Goal: Task Accomplishment & Management: Manage account settings

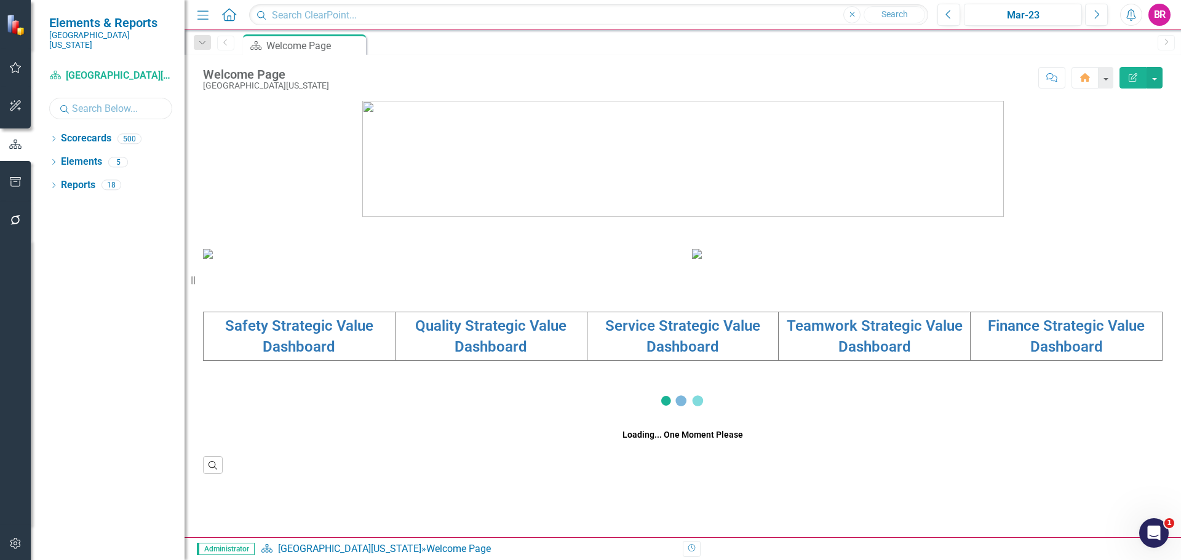
click at [114, 100] on input "text" at bounding box center [110, 109] width 123 height 22
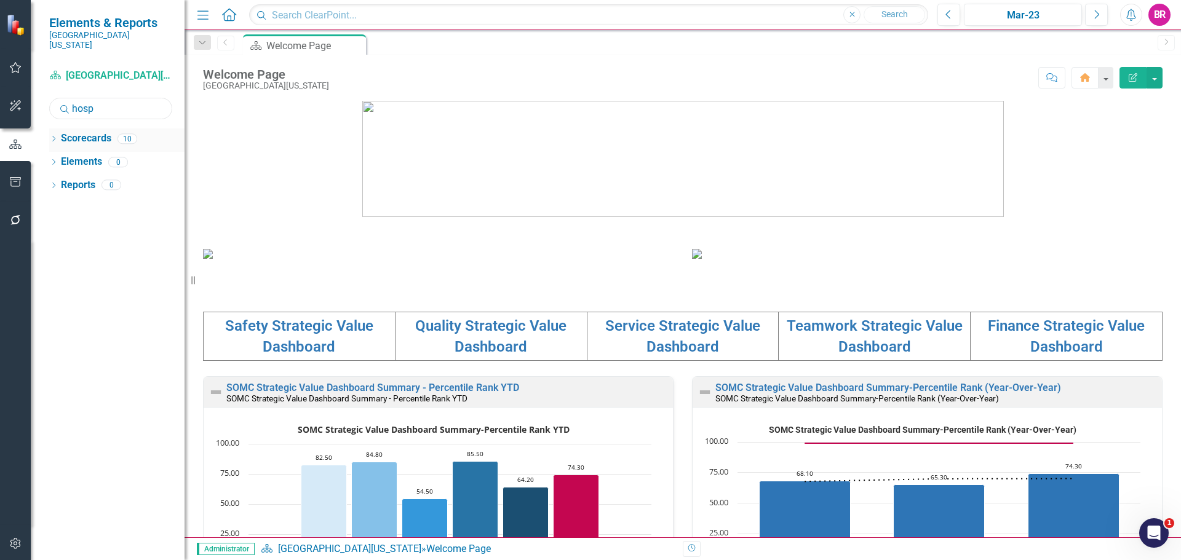
type input "hosp"
click at [53, 137] on icon "Dropdown" at bounding box center [53, 140] width 9 height 7
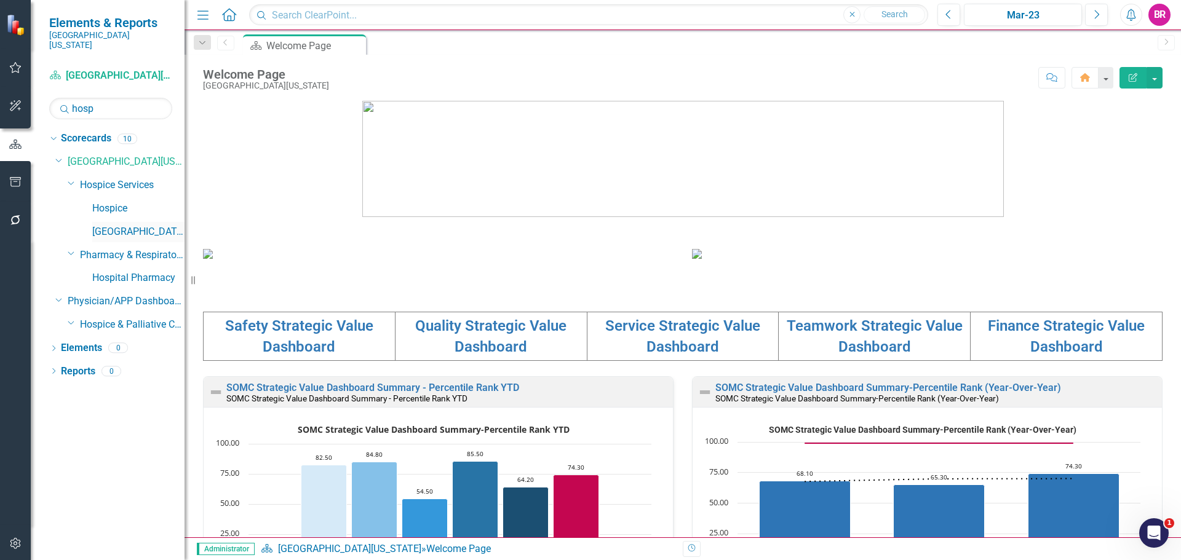
click at [122, 225] on link "[GEOGRAPHIC_DATA]" at bounding box center [138, 232] width 92 height 14
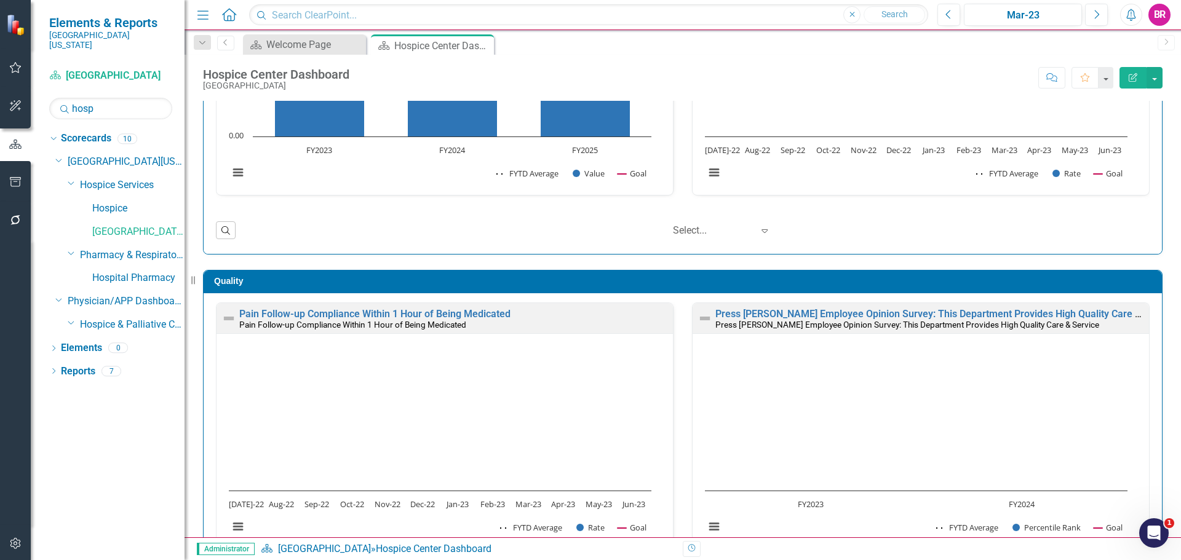
scroll to position [1, 0]
click at [1026, 17] on div "Mar-23" at bounding box center [1022, 15] width 109 height 15
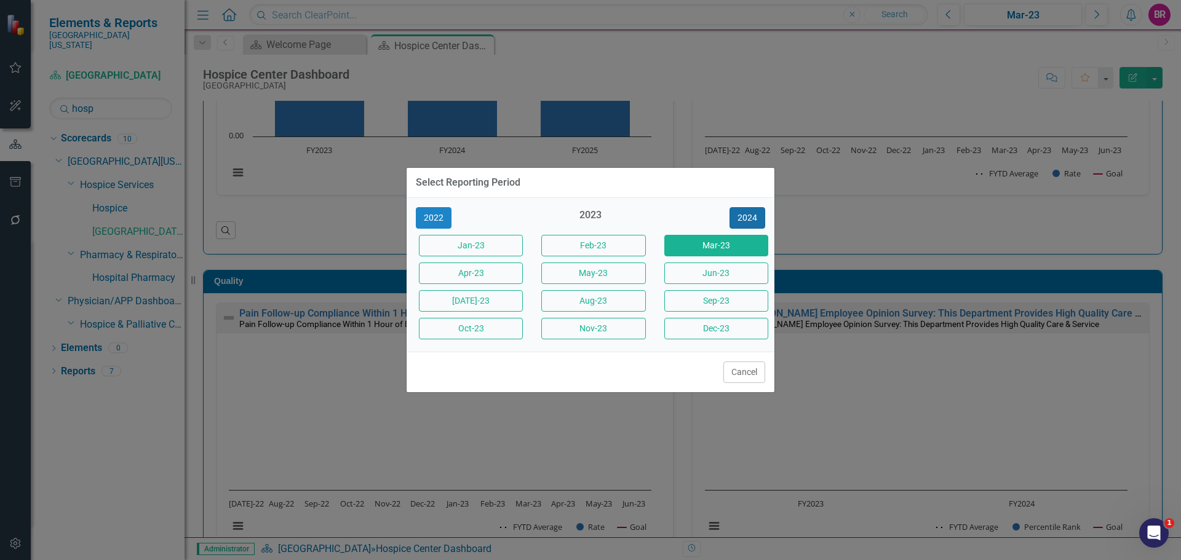
click at [751, 220] on button "2024" at bounding box center [747, 218] width 36 height 22
click at [751, 220] on button "2025" at bounding box center [747, 218] width 36 height 22
click at [739, 279] on button "Jun-25" at bounding box center [716, 274] width 104 height 22
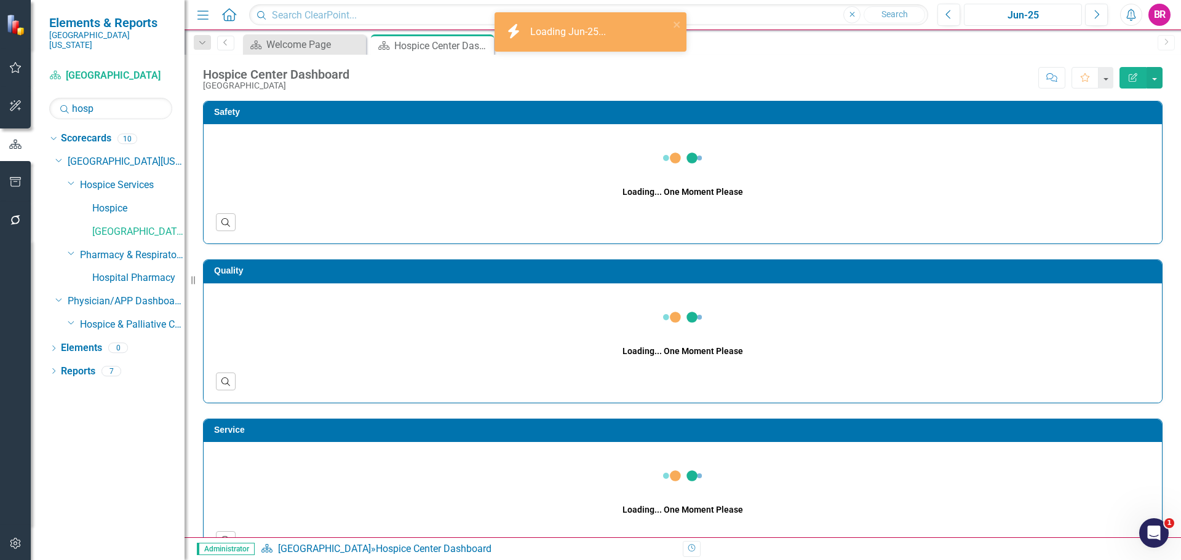
click at [999, 11] on div "Jun-25" at bounding box center [1022, 15] width 109 height 15
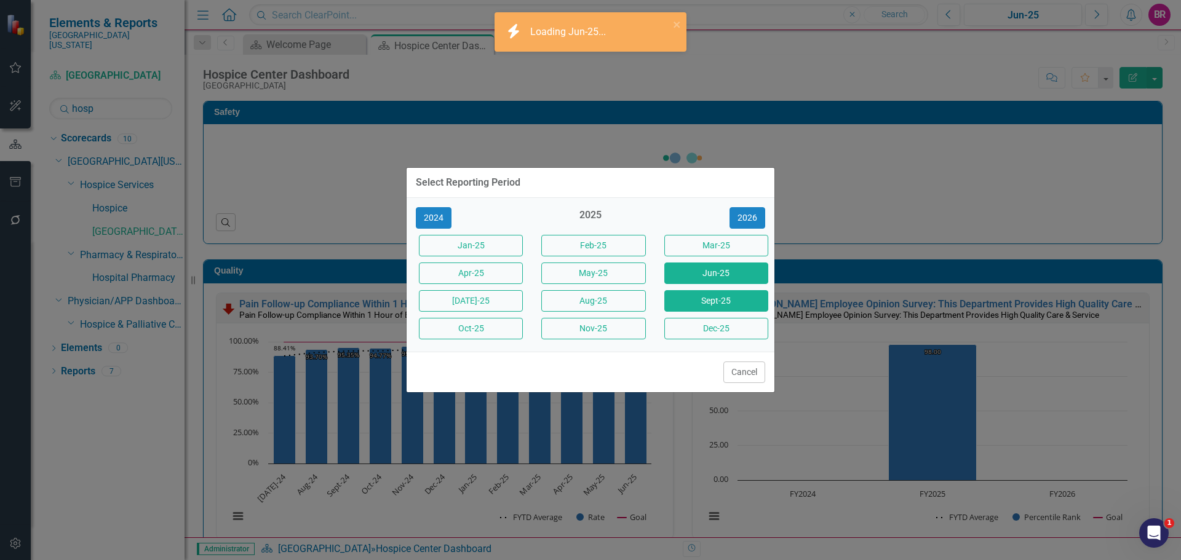
click at [681, 301] on button "Sept-25" at bounding box center [716, 301] width 104 height 22
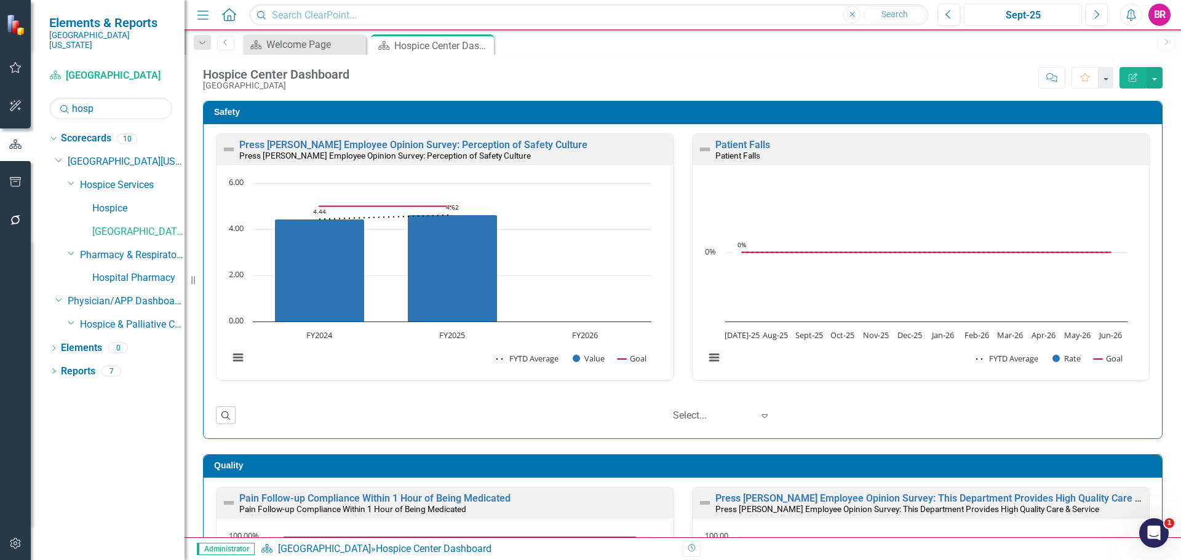
scroll to position [1, 0]
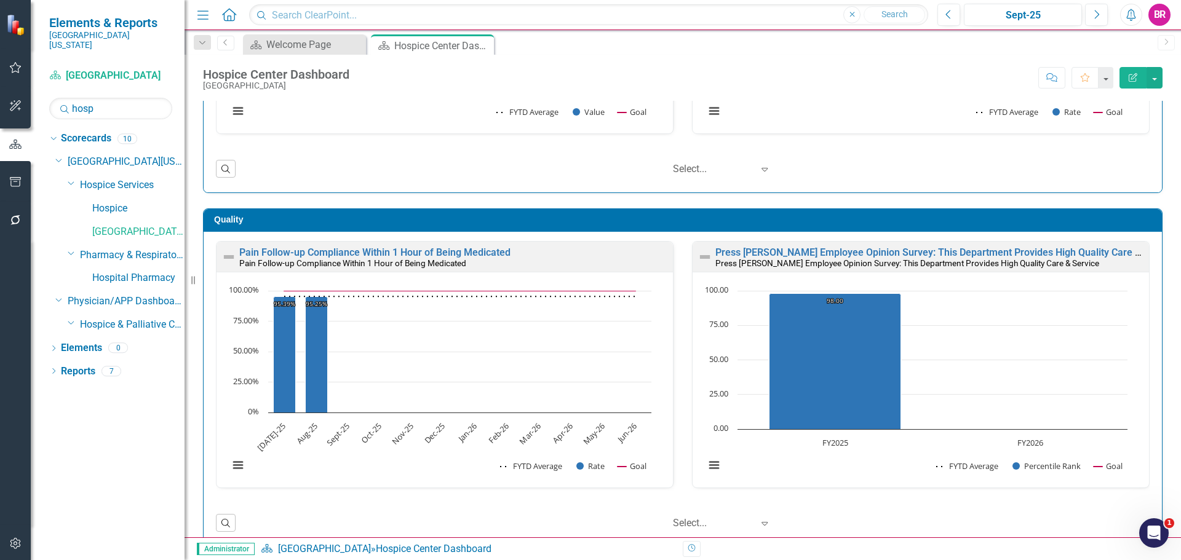
click at [1162, 352] on div "Quality Pain Follow-up Compliance Within 1 Hour of Being Medicated Pain Follow-…" at bounding box center [683, 370] width 978 height 354
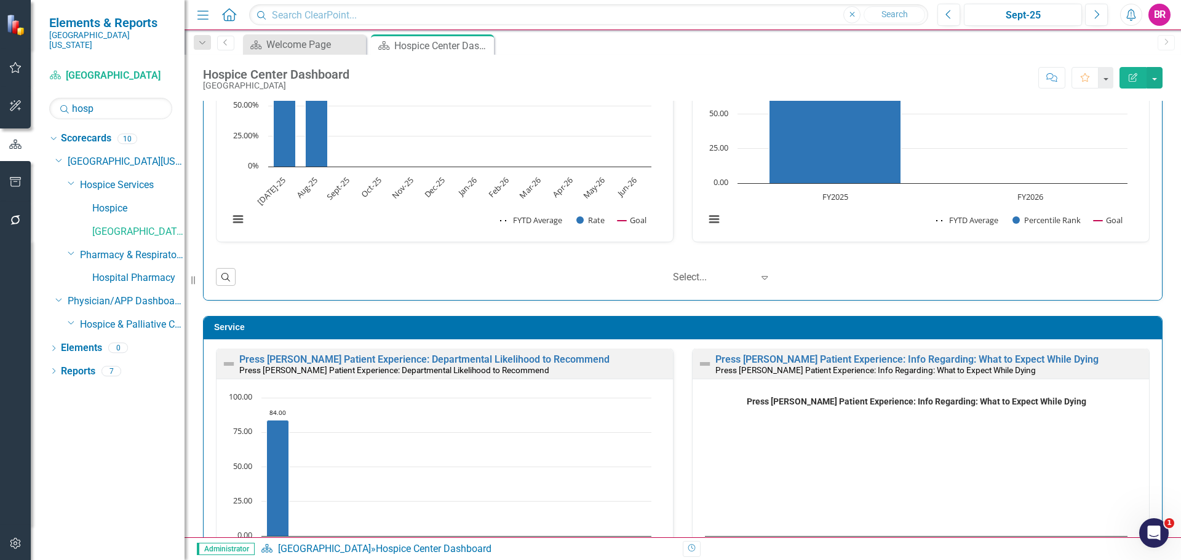
scroll to position [615, 0]
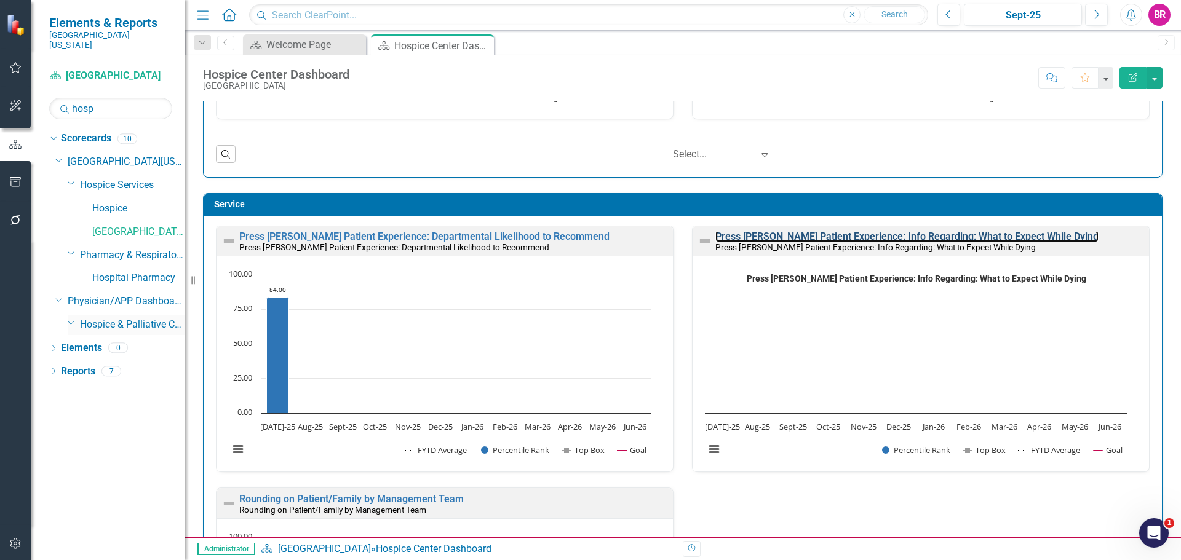
drag, startPoint x: 815, startPoint y: 241, endPoint x: 119, endPoint y: 317, distance: 700.3
click at [815, 241] on link "Press [PERSON_NAME] Patient Experience: Info Regarding: What to Expect While Dy…" at bounding box center [906, 237] width 383 height 12
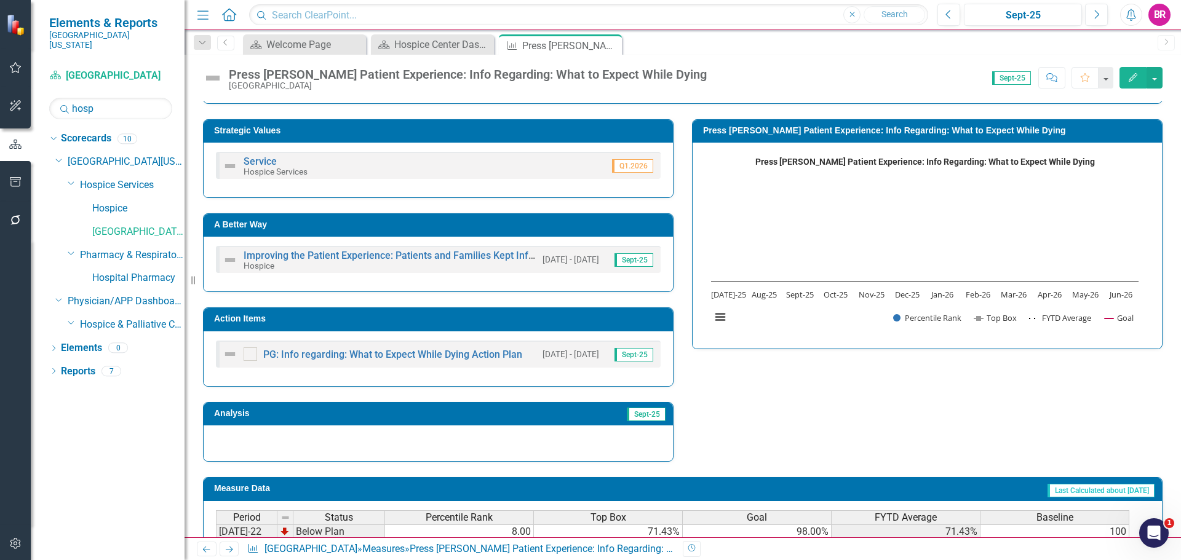
scroll to position [369, 0]
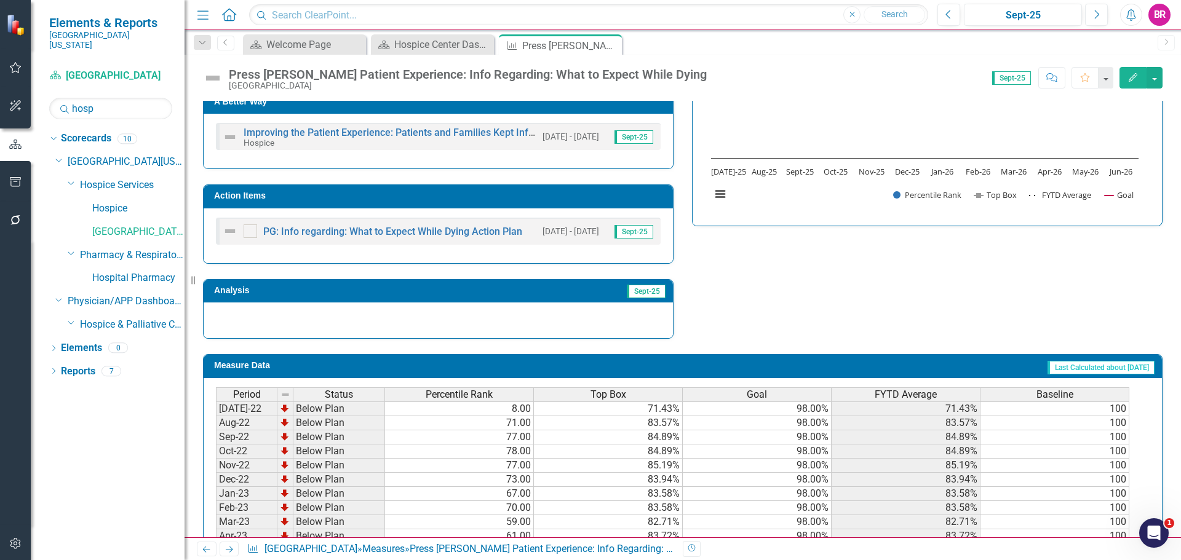
click at [520, 194] on h3 "Action Items" at bounding box center [440, 195] width 453 height 9
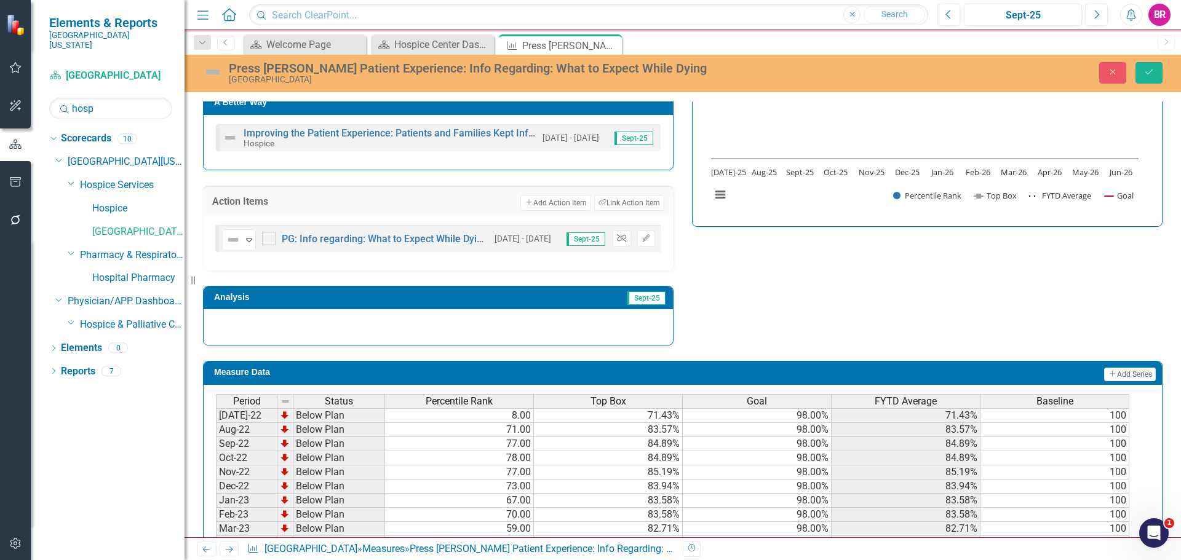
click at [617, 238] on icon "Unlink" at bounding box center [621, 238] width 9 height 7
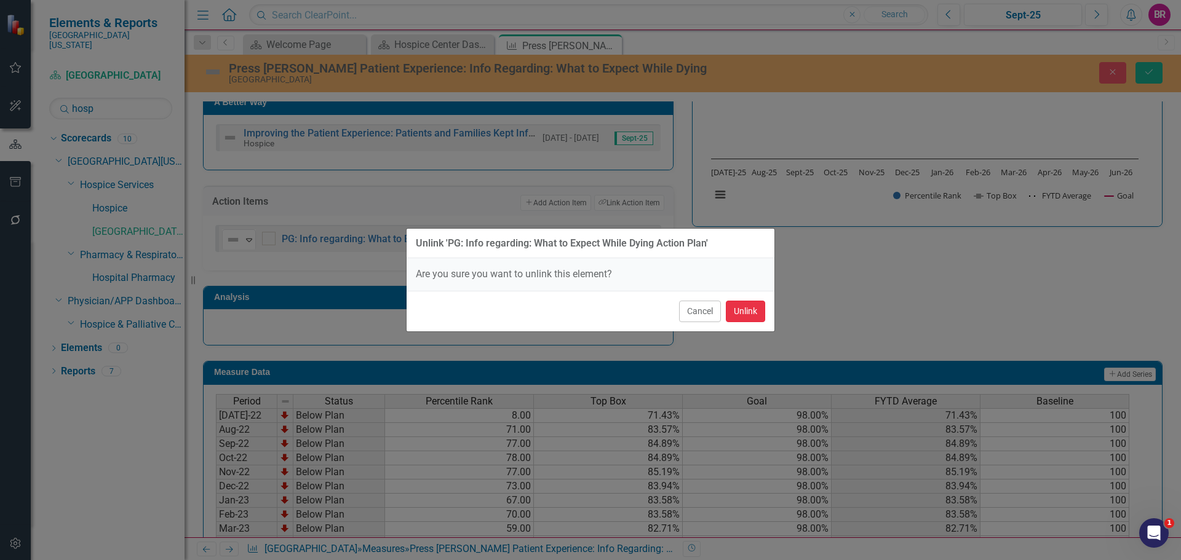
click at [752, 305] on button "Unlink" at bounding box center [745, 312] width 39 height 22
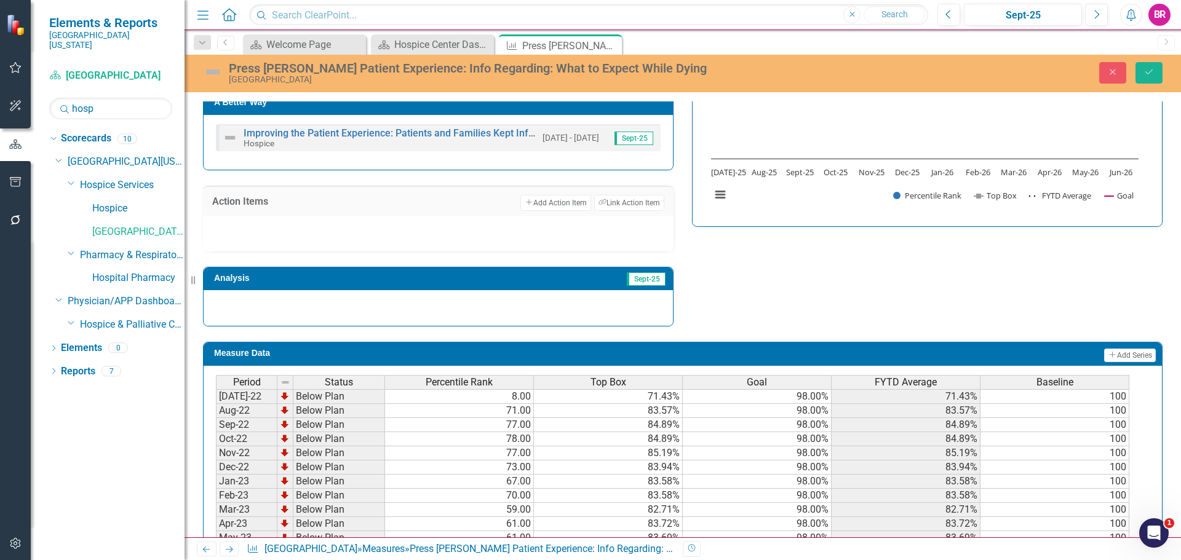
click at [881, 303] on div "Strategic Values Service Hospice Services Q1.2026 A Better Way Improving the Pa…" at bounding box center [683, 154] width 978 height 345
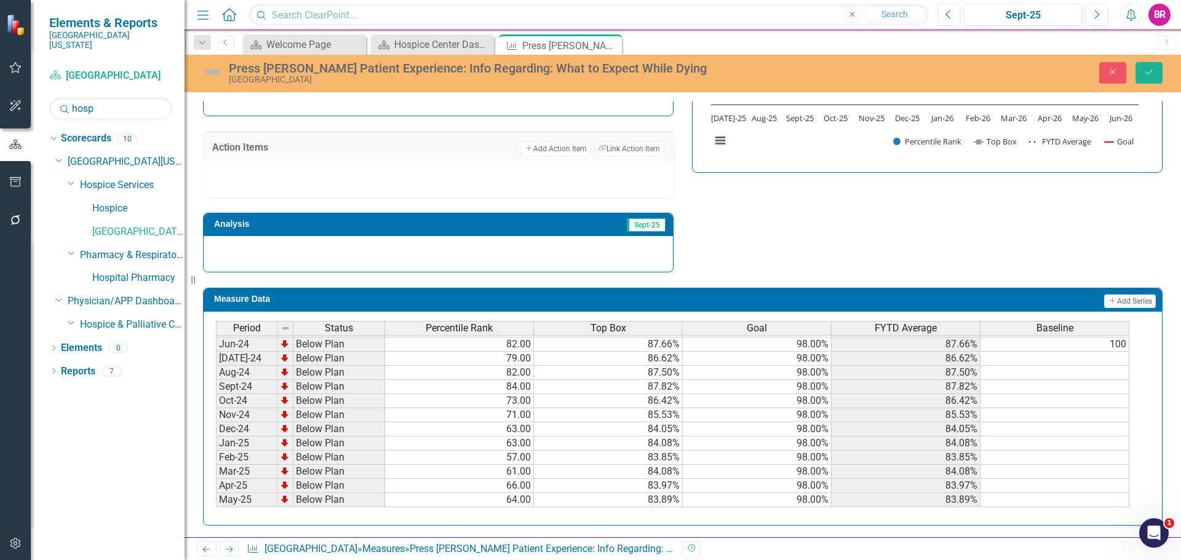
scroll to position [386, 0]
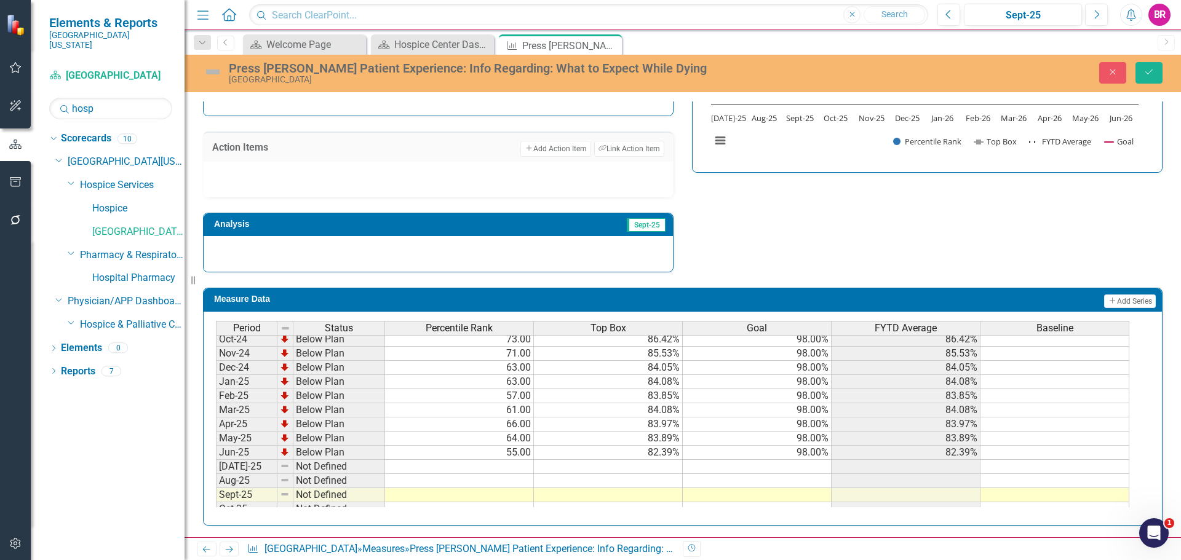
click at [515, 466] on tbody "Aug-23 Below Plan 81.00 86.23% 98.00% 86.23% 100 Sep-23 Below Plan 78.00 85.71%…" at bounding box center [672, 353] width 913 height 439
click at [488, 468] on td at bounding box center [459, 467] width 149 height 14
type textarea "51"
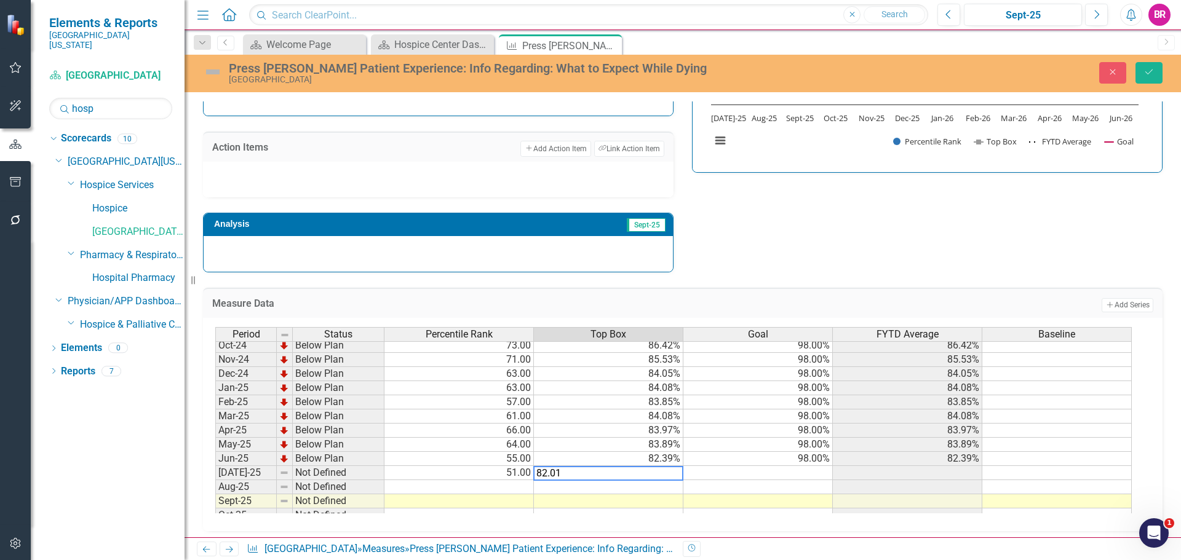
click at [822, 459] on td "98.00%" at bounding box center [757, 459] width 149 height 14
type textarea "98"
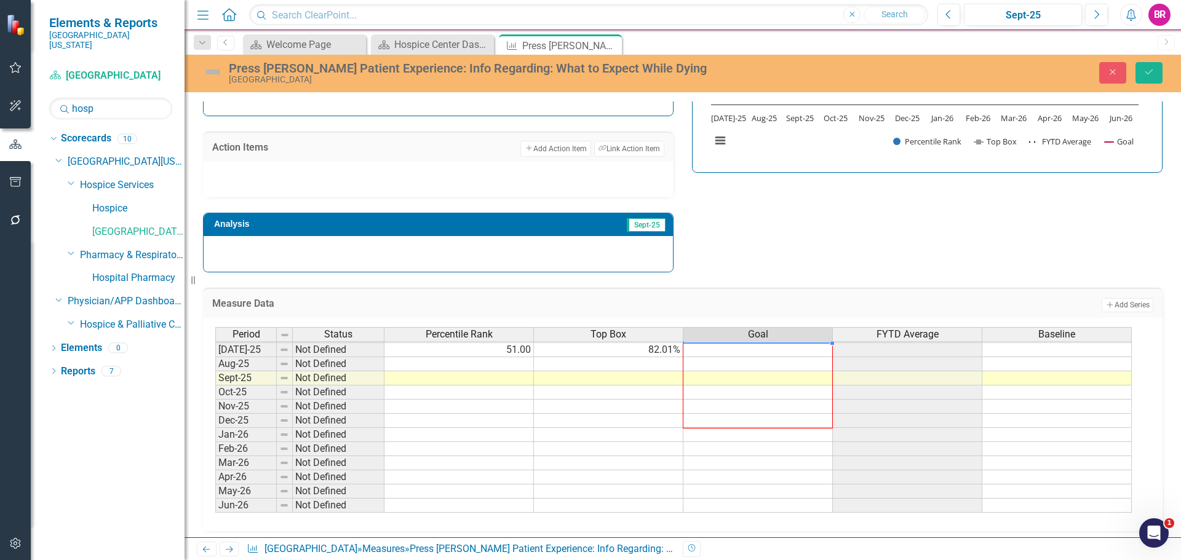
scroll to position [429, 0]
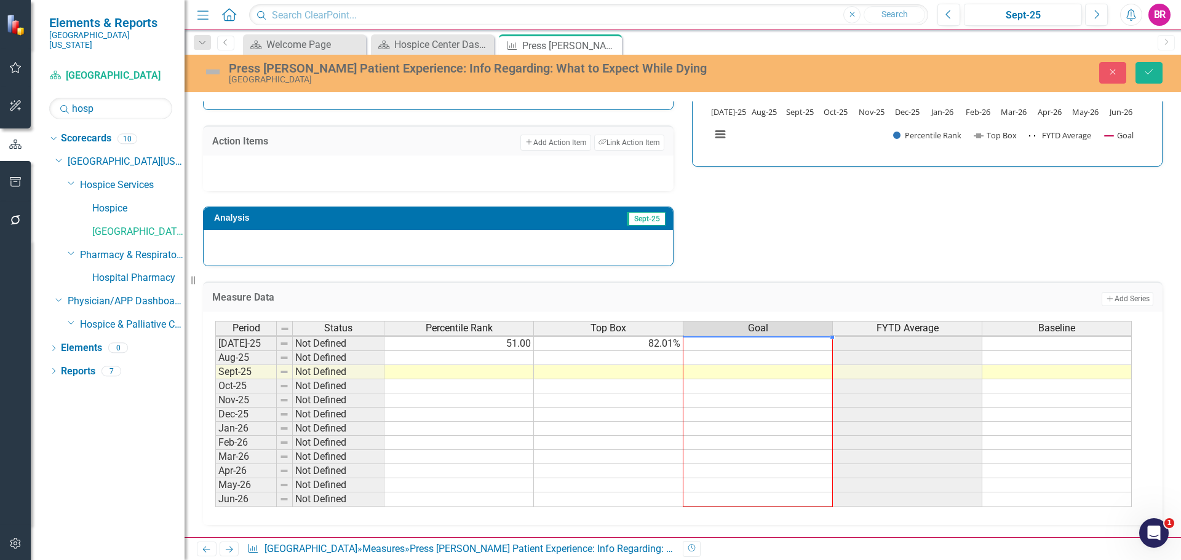
drag, startPoint x: 830, startPoint y: 466, endPoint x: 801, endPoint y: 499, distance: 44.4
click at [215, 499] on div "Period Status Percentile Rank Top Box Goal FYTD Average Baseline Jun-24 Below P…" at bounding box center [215, 329] width 0 height 383
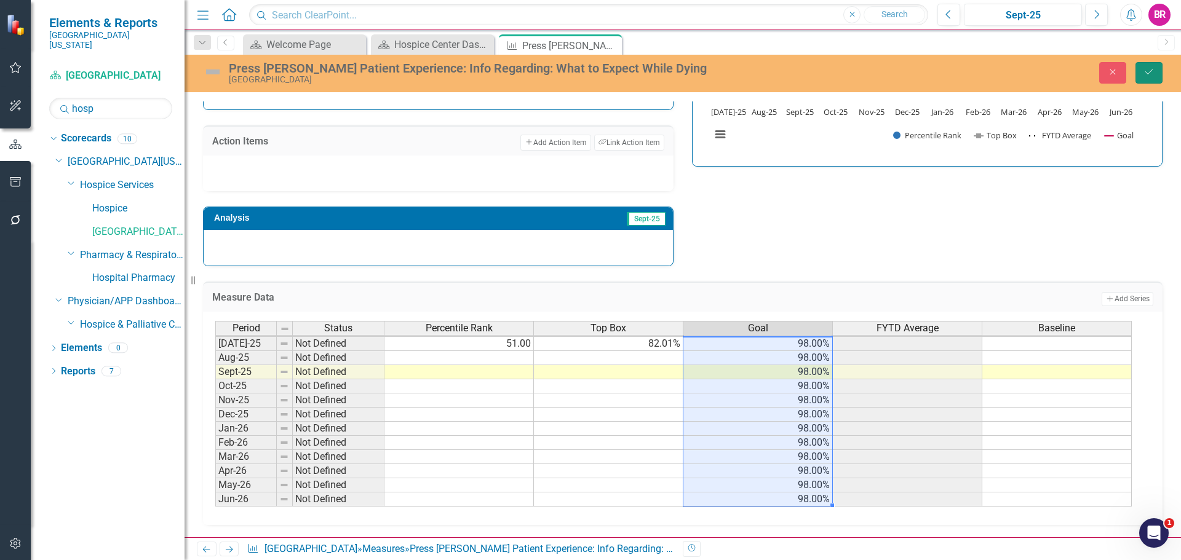
click at [1157, 67] on button "Save" at bounding box center [1148, 73] width 27 height 22
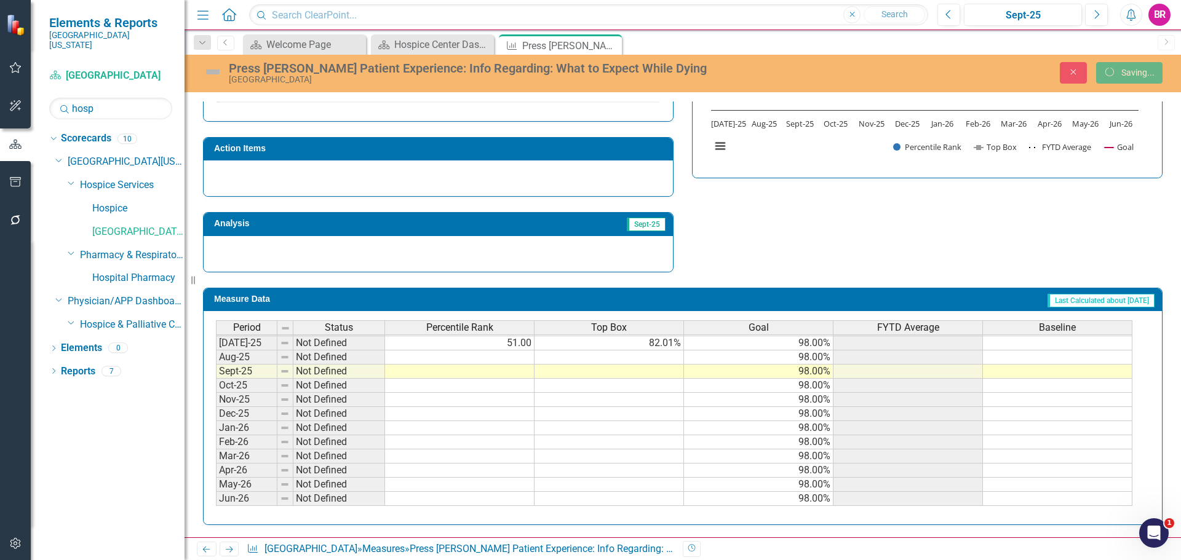
scroll to position [0, 0]
